Goal: Task Accomplishment & Management: Complete application form

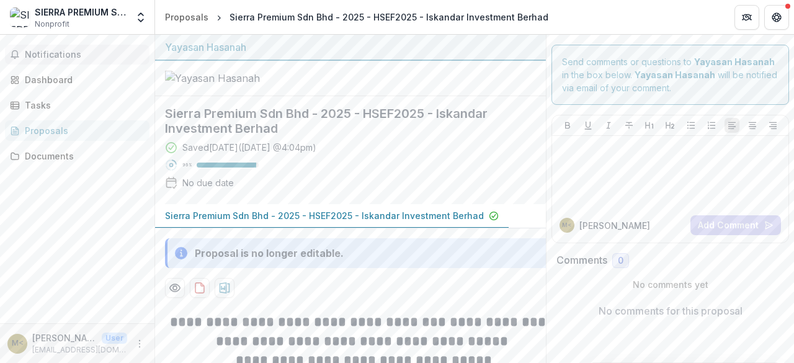
click at [93, 53] on span "Notifications" at bounding box center [85, 55] width 120 height 11
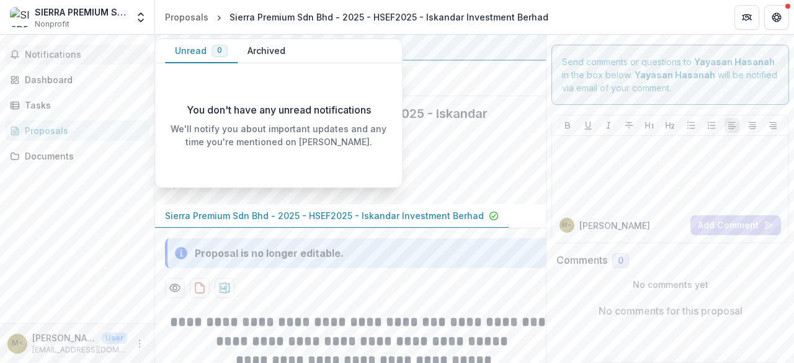
click at [92, 53] on span "Notifications" at bounding box center [85, 55] width 120 height 11
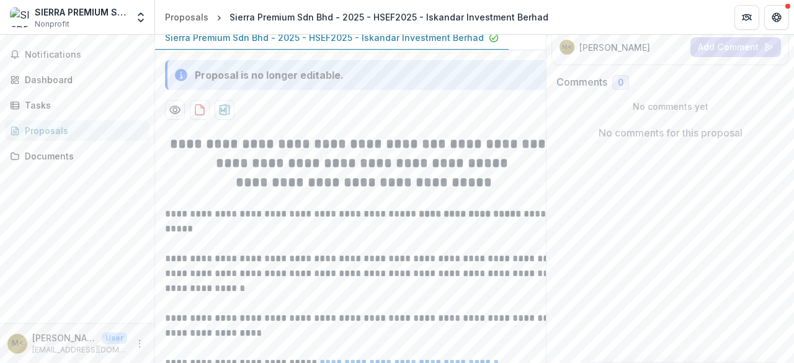
scroll to position [112, 0]
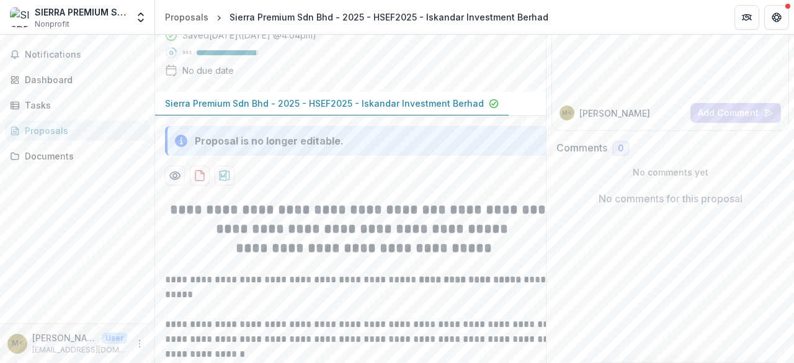
click at [213, 77] on div "No due date" at bounding box center [207, 70] width 51 height 13
click at [247, 110] on p "Sierra Premium Sdn Bhd - 2025 - HSEF2025 - Iskandar Investment Berhad" at bounding box center [324, 103] width 319 height 13
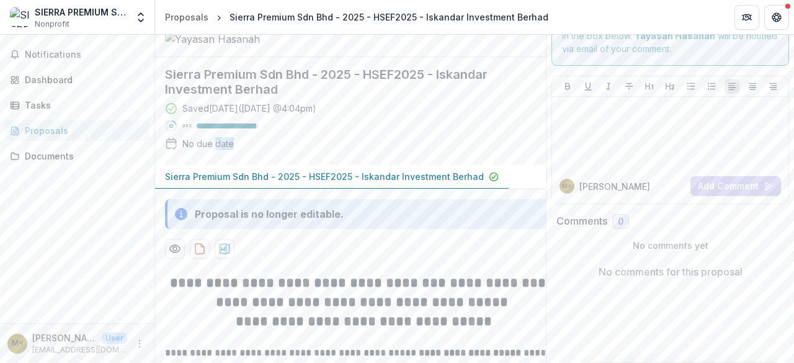
scroll to position [0, 0]
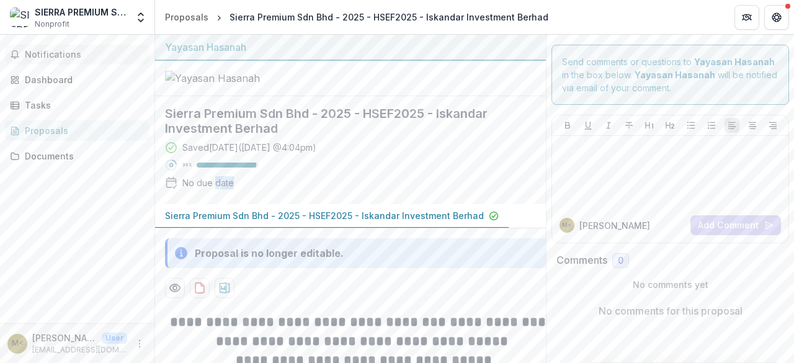
click at [37, 55] on span "Notifications" at bounding box center [85, 55] width 120 height 11
click at [50, 78] on div "Dashboard" at bounding box center [82, 79] width 115 height 13
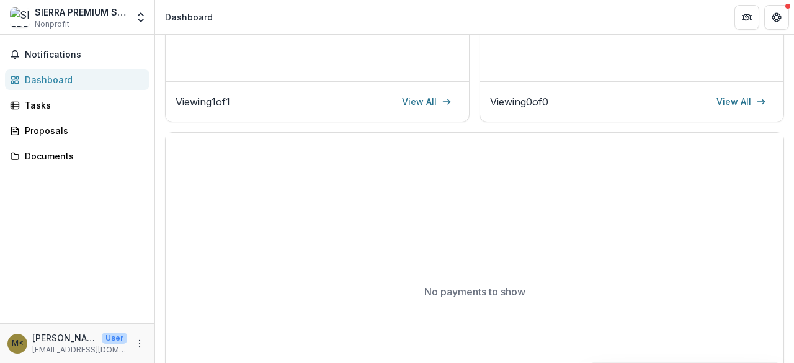
scroll to position [340, 0]
click at [48, 102] on div "Tasks" at bounding box center [82, 105] width 115 height 13
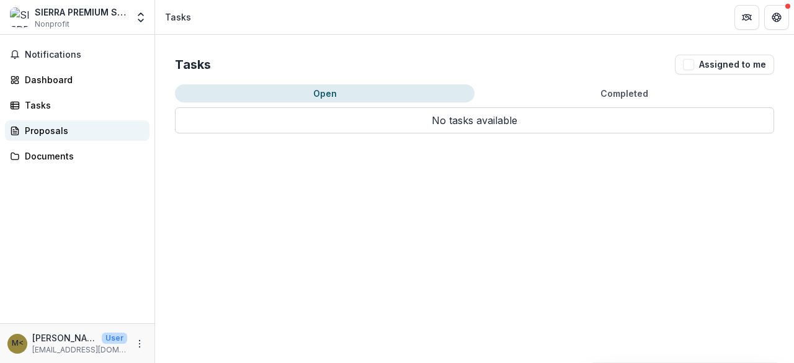
click at [63, 134] on div "Proposals" at bounding box center [82, 130] width 115 height 13
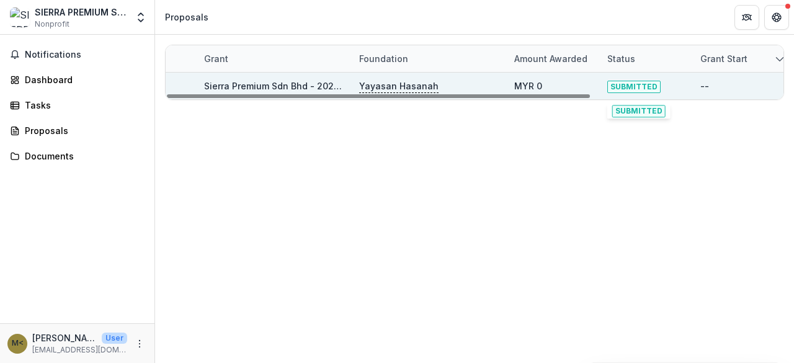
click at [622, 88] on span "SUBMITTED" at bounding box center [633, 87] width 53 height 12
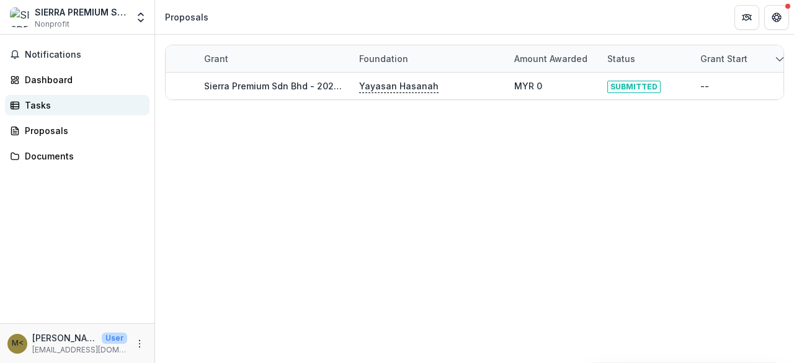
click at [41, 104] on div "Tasks" at bounding box center [82, 105] width 115 height 13
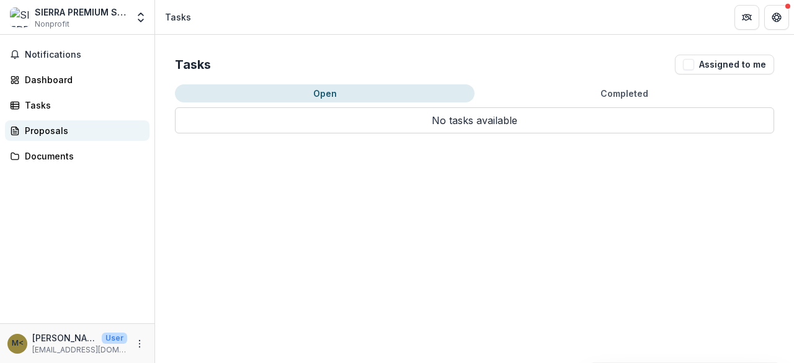
click at [58, 127] on div "Proposals" at bounding box center [82, 130] width 115 height 13
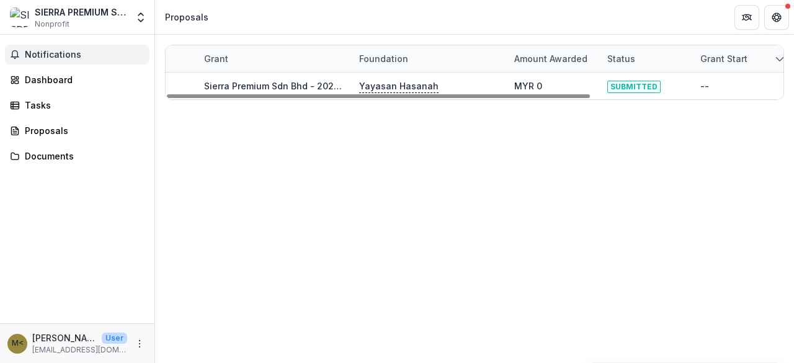
click at [61, 54] on span "Notifications" at bounding box center [85, 55] width 120 height 11
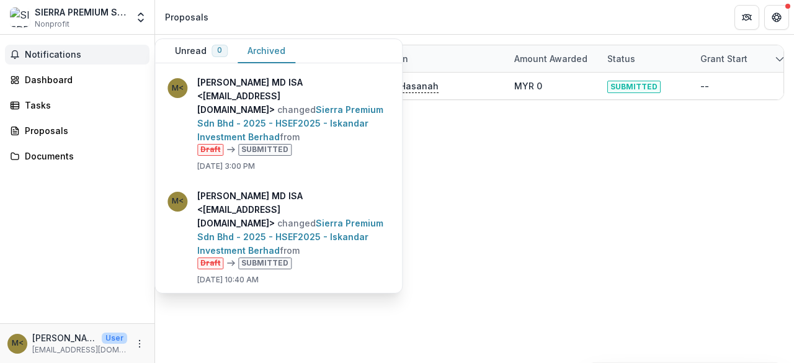
click at [264, 48] on button "Archived" at bounding box center [266, 51] width 58 height 24
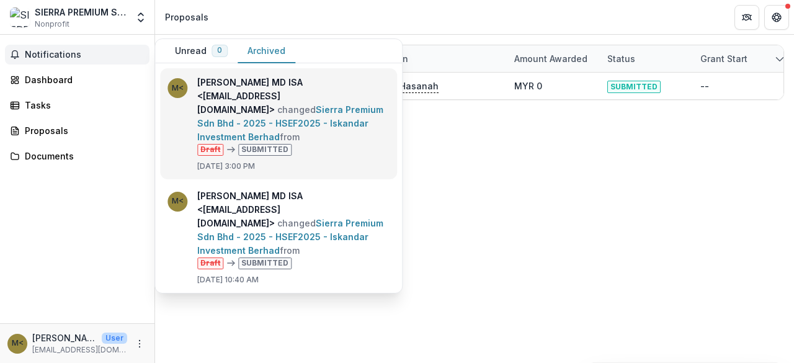
click at [327, 113] on link "Sierra Premium Sdn Bhd - 2025 - HSEF2025 - Iskandar Investment Berhad" at bounding box center [290, 123] width 186 height 38
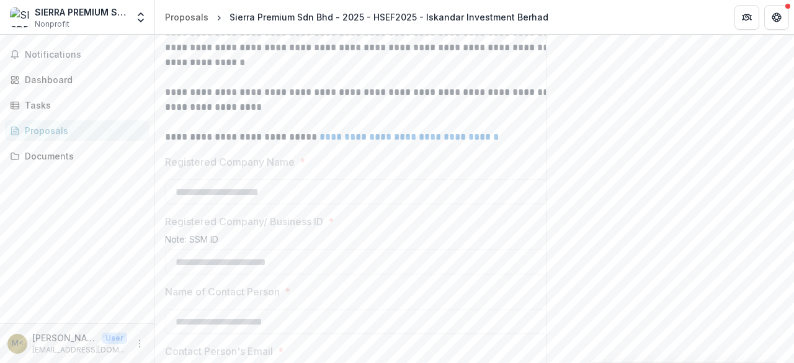
scroll to position [109, 0]
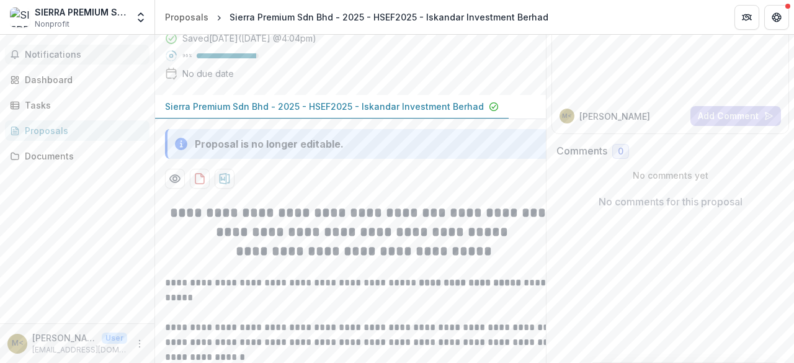
click at [69, 52] on span "Notifications" at bounding box center [85, 55] width 120 height 11
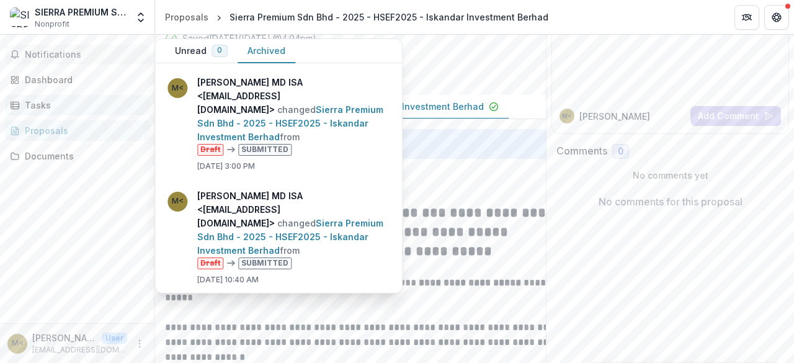
click at [69, 101] on div "Tasks" at bounding box center [82, 105] width 115 height 13
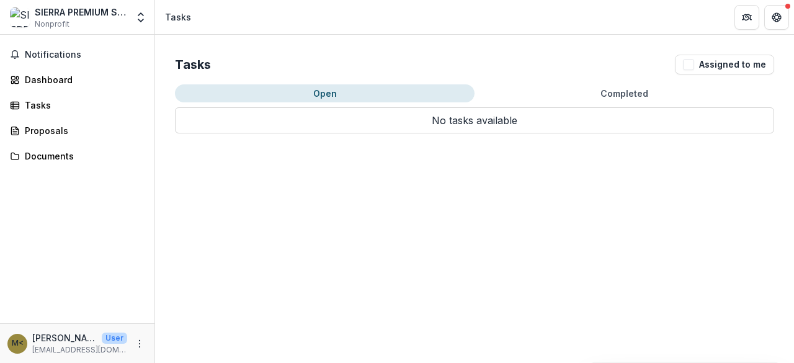
click at [667, 68] on div "Tasks Assigned to me" at bounding box center [474, 65] width 599 height 20
click at [141, 340] on icon "More" at bounding box center [140, 344] width 10 height 10
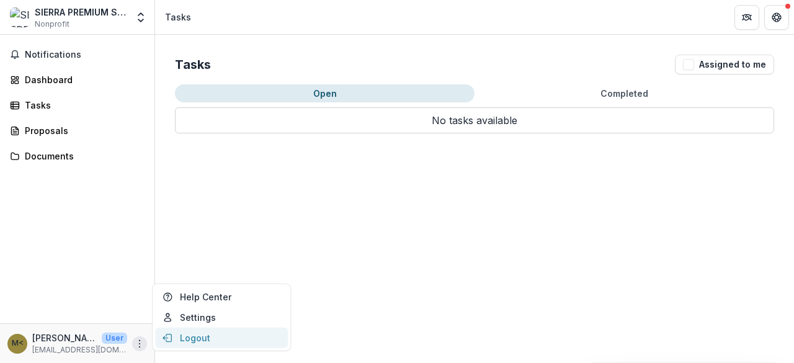
click at [203, 340] on button "Logout" at bounding box center [221, 337] width 133 height 20
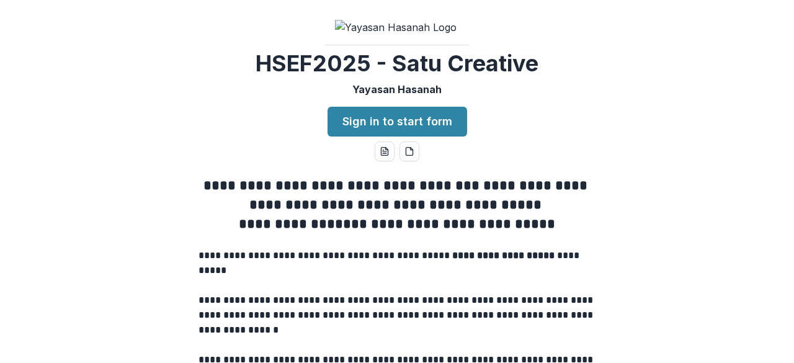
scroll to position [45, 0]
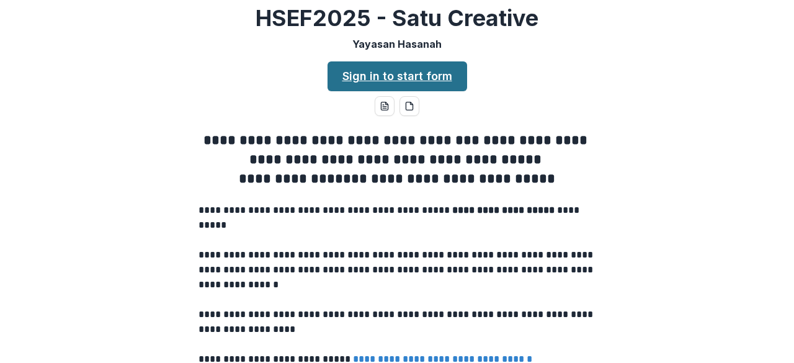
click at [424, 91] on link "Sign in to start form" at bounding box center [396, 76] width 139 height 30
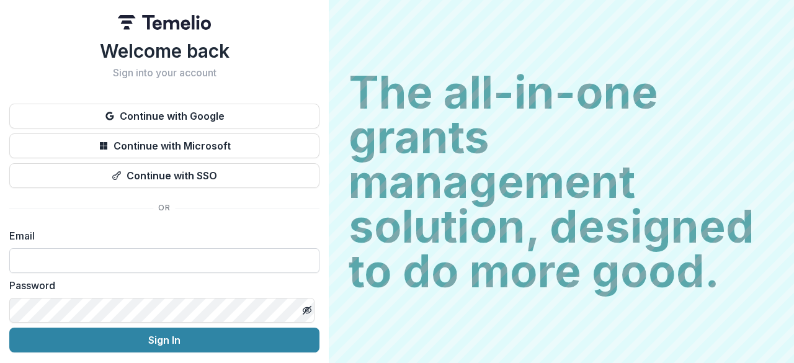
click at [86, 256] on input at bounding box center [164, 260] width 310 height 25
type input "**********"
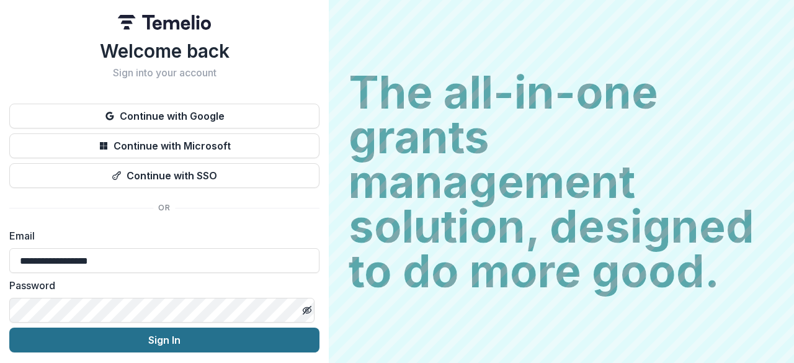
click at [130, 342] on button "Sign In" at bounding box center [164, 339] width 310 height 25
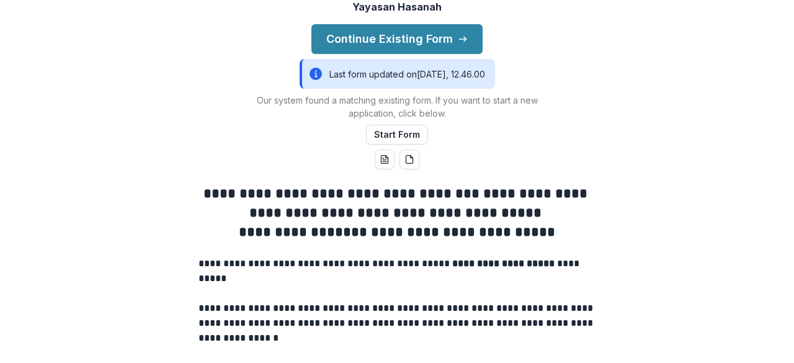
scroll to position [110, 0]
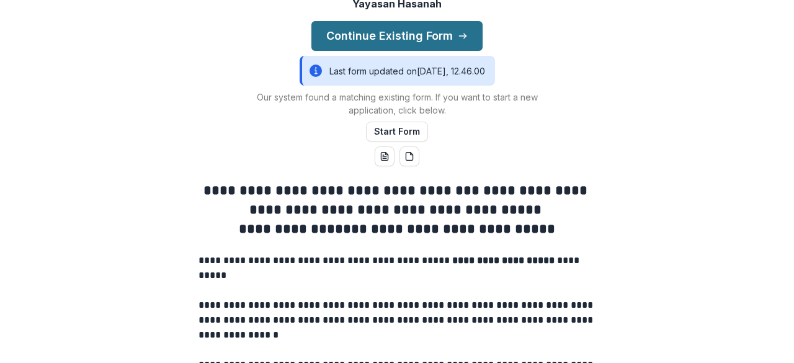
click at [449, 51] on button "Continue Existing Form" at bounding box center [396, 36] width 171 height 30
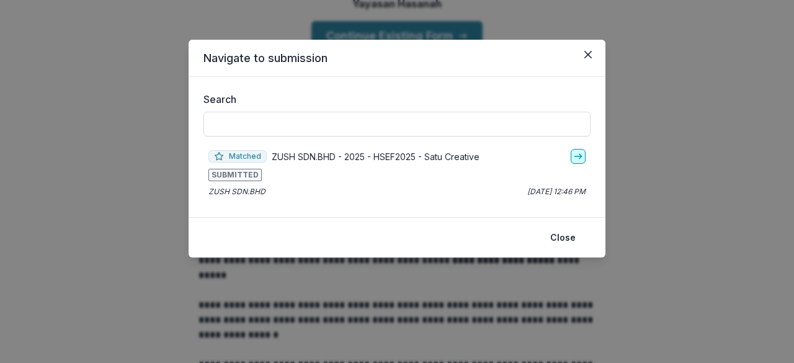
click at [580, 154] on icon "go-to" at bounding box center [578, 156] width 10 height 10
